Goal: Find specific fact: Find specific fact

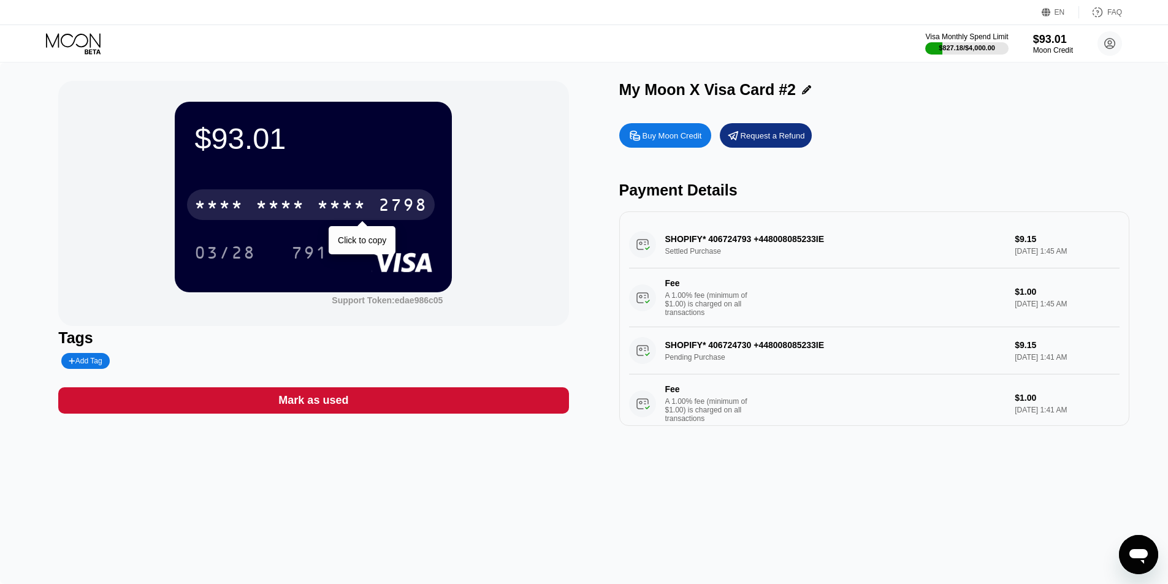
click at [394, 216] on div "2798" at bounding box center [402, 207] width 49 height 20
